Goal: Browse casually: Explore the website without a specific task or goal

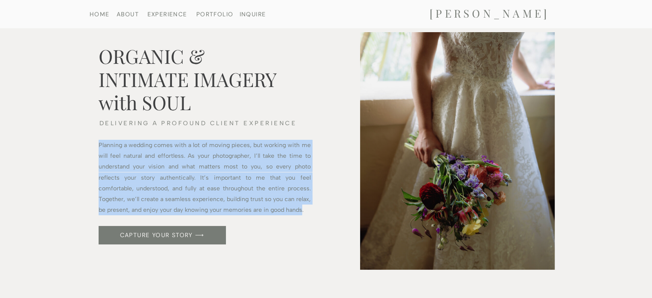
drag, startPoint x: 99, startPoint y: 146, endPoint x: 301, endPoint y: 210, distance: 211.9
click at [301, 206] on p "Planning a wedding comes with a lot of moving pieces, but working with me will …" at bounding box center [205, 173] width 212 height 66
copy p "Planning a wedding comes with a lot of moving pieces, but working with me will …"
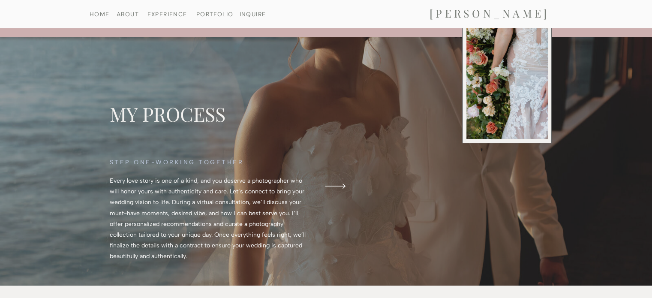
scroll to position [343, 0]
click at [343, 186] on polygon at bounding box center [335, 185] width 20 height 5
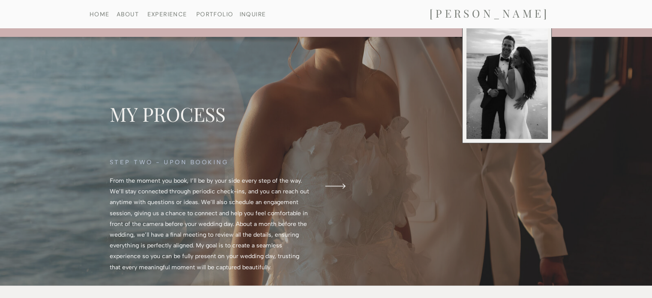
click at [339, 185] on icon at bounding box center [335, 186] width 30 height 27
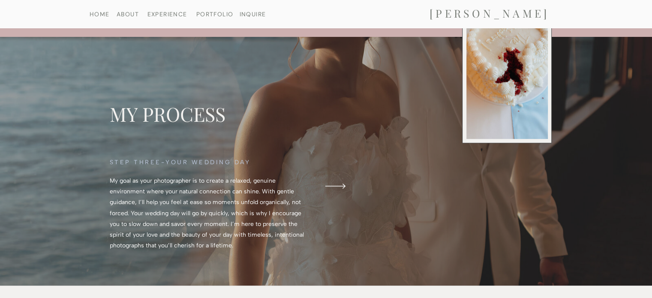
click at [341, 186] on icon at bounding box center [335, 186] width 30 height 27
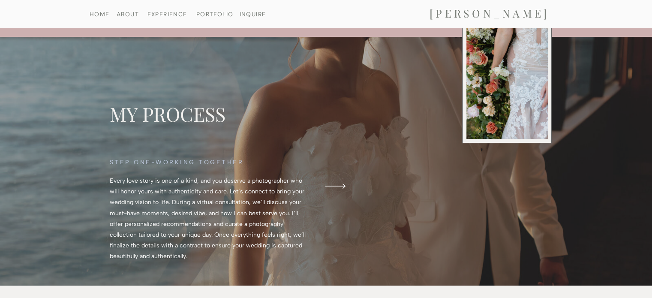
click at [339, 188] on icon at bounding box center [335, 186] width 30 height 27
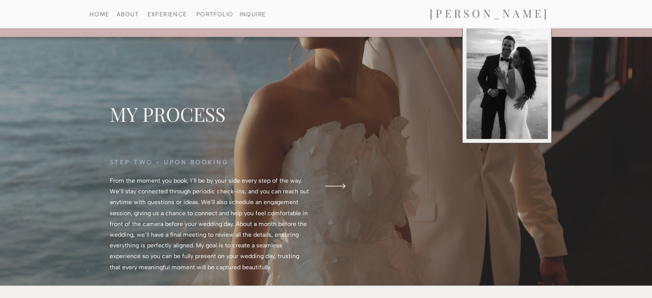
click at [340, 188] on icon at bounding box center [335, 186] width 30 height 27
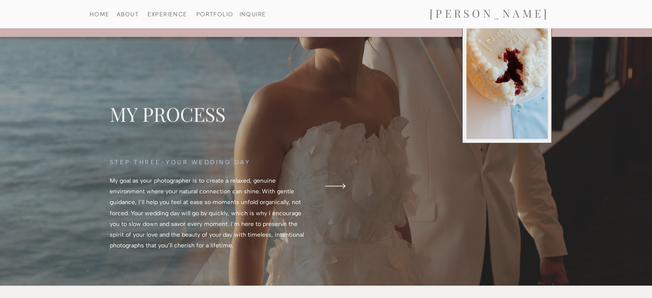
click at [341, 188] on icon at bounding box center [335, 186] width 30 height 27
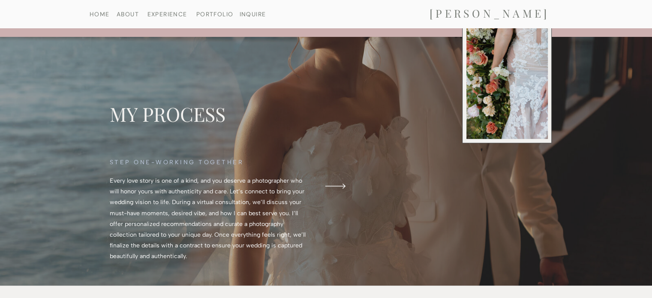
click at [341, 188] on icon at bounding box center [335, 186] width 30 height 27
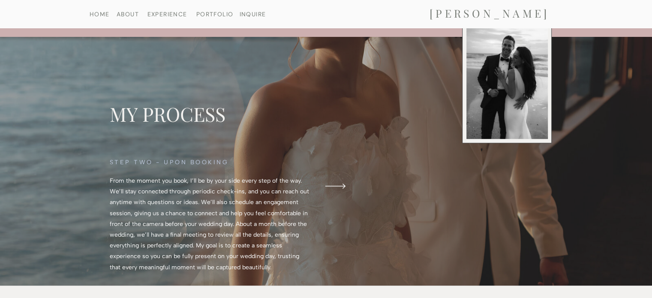
click at [341, 188] on icon at bounding box center [335, 186] width 30 height 27
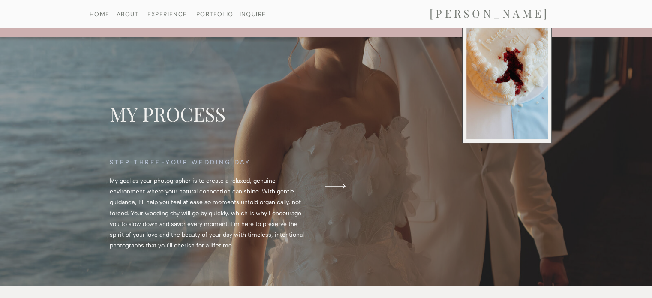
click at [341, 189] on icon at bounding box center [335, 186] width 30 height 27
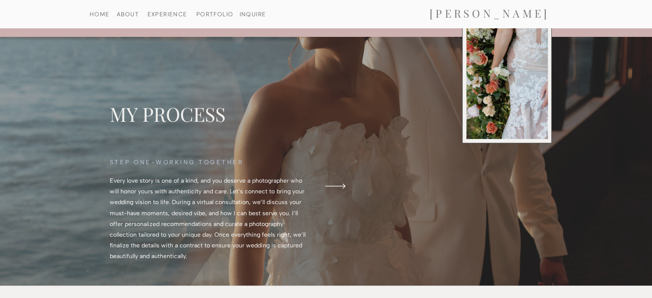
click at [341, 189] on icon at bounding box center [335, 186] width 30 height 27
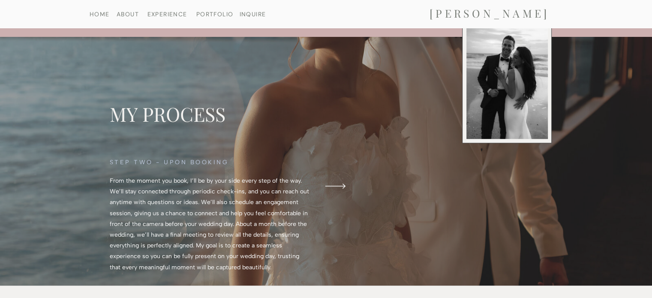
click at [343, 187] on polygon at bounding box center [335, 185] width 20 height 5
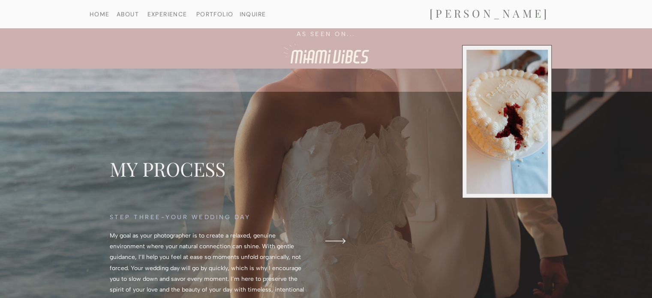
scroll to position [386, 0]
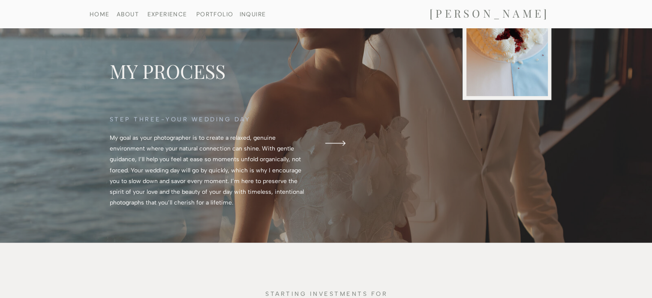
click at [341, 144] on icon at bounding box center [335, 143] width 30 height 27
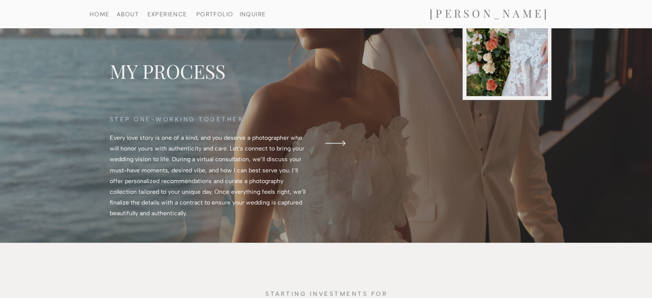
click at [340, 143] on polygon at bounding box center [335, 143] width 20 height 5
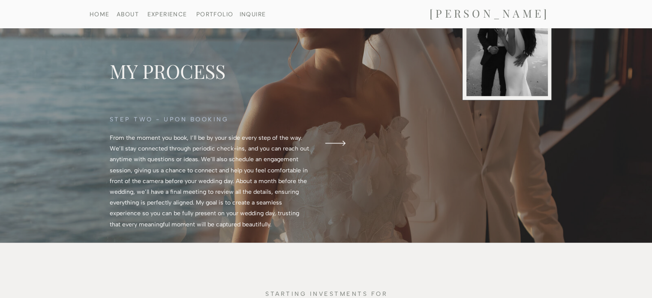
click at [340, 143] on polygon at bounding box center [335, 143] width 20 height 5
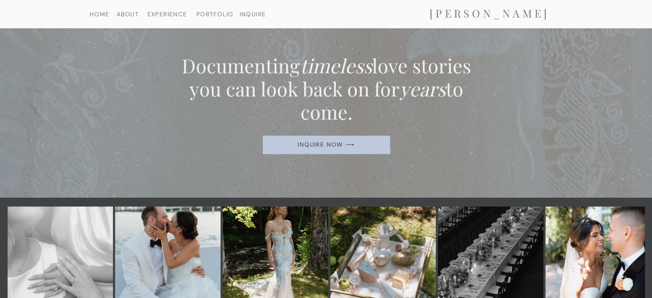
scroll to position [1414, 0]
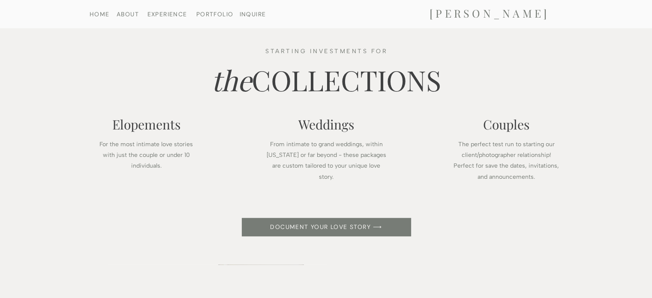
scroll to position [814, 0]
